Goal: Transaction & Acquisition: Purchase product/service

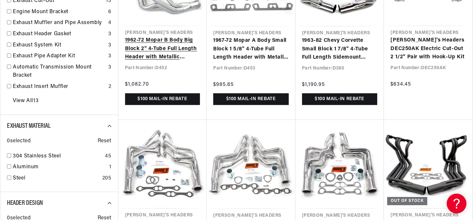
scroll to position [349, 0]
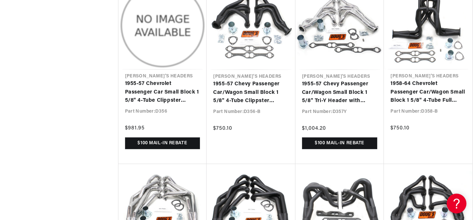
scroll to position [0, 246]
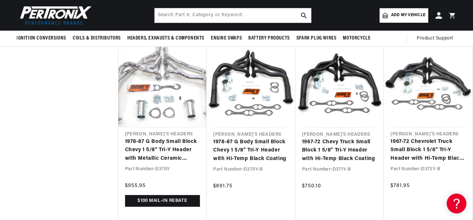
scroll to position [0, 200]
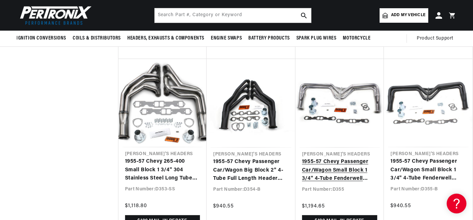
click at [355, 158] on link "1955-57 Chevy Passenger Car/Wagon Small Block 1 3/4" 4-Tube Fenderwell Header w…" at bounding box center [340, 170] width 76 height 25
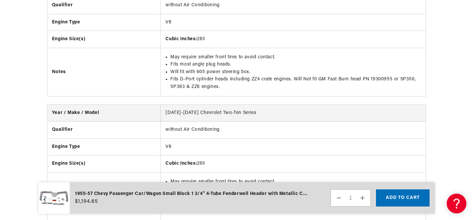
scroll to position [0, 77]
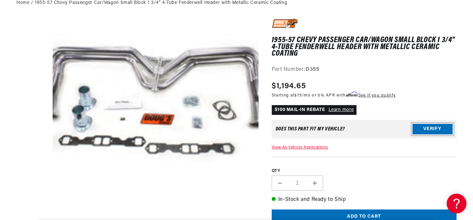
click at [433, 127] on button "Verify" at bounding box center [433, 129] width 40 height 11
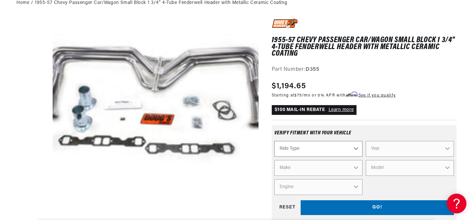
click at [355, 149] on select "Ride Type Automotive Agricultural Industrial Marine Motorcycle" at bounding box center [318, 149] width 88 height 16
click at [355, 147] on select "Ride Type Automotive Agricultural Industrial Marine Motorcycle" at bounding box center [318, 149] width 88 height 16
select select "Automotive"
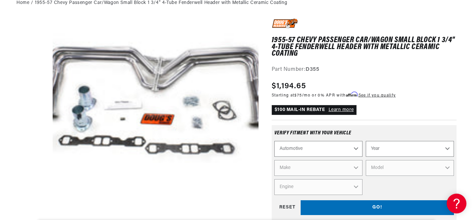
click at [447, 146] on select "Year 2022 2021 2020 2019 2018 2017 2016 2015 2014 2013 2012 2011 2010 2009 2008…" at bounding box center [410, 149] width 88 height 16
select select "1955"
click at [356, 168] on select "Make Aston Martin Buick Cadillac Chevrolet Chrysler Dodge Ford GMC Hillman Humb…" at bounding box center [318, 168] width 88 height 16
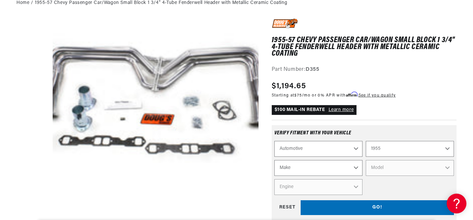
scroll to position [0, 0]
select select "Chevrolet"
click at [448, 166] on select "Model Bel Air Corvette Nomad One-Fifty Series Sedan Delivery Suburban Truck Two…" at bounding box center [410, 168] width 88 height 16
select select "Bel-Air"
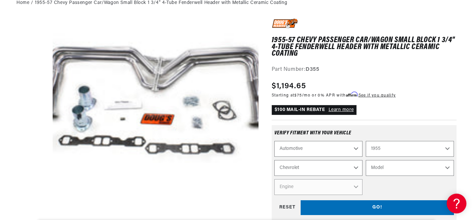
select select "Bel-Air"
click at [356, 187] on select "Engine 235cid / 3.8L 235cid / 3.9L 261cid / 4.3L 265cid / 4.3L" at bounding box center [318, 187] width 88 height 16
select select "265cid-4.3L"
select select "Engine"
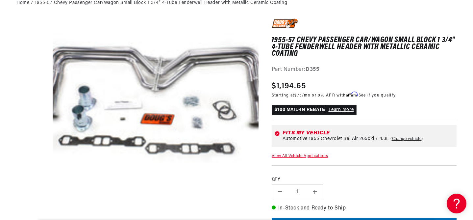
scroll to position [0, 246]
click at [315, 156] on link "View All Vehicle Applications" at bounding box center [300, 156] width 56 height 4
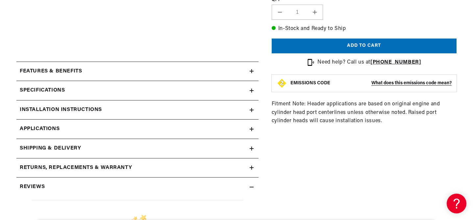
scroll to position [0, 11]
click at [252, 91] on icon at bounding box center [252, 91] width 4 height 4
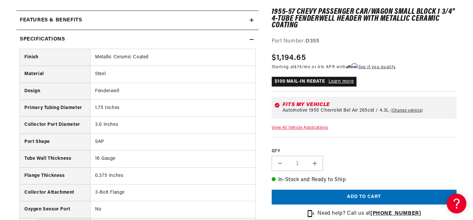
scroll to position [331, 0]
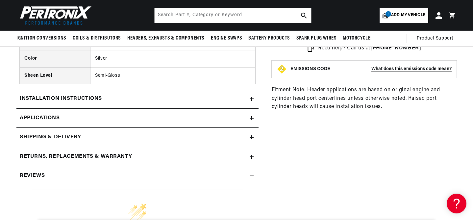
click at [252, 118] on icon at bounding box center [252, 118] width 4 height 0
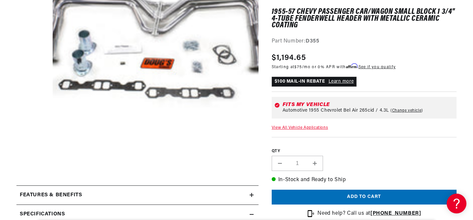
scroll to position [0, 4]
click at [251, 195] on icon at bounding box center [252, 195] width 4 height 0
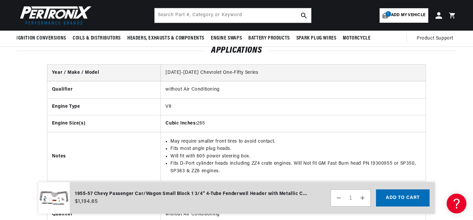
scroll to position [814, 0]
